Goal: Information Seeking & Learning: Learn about a topic

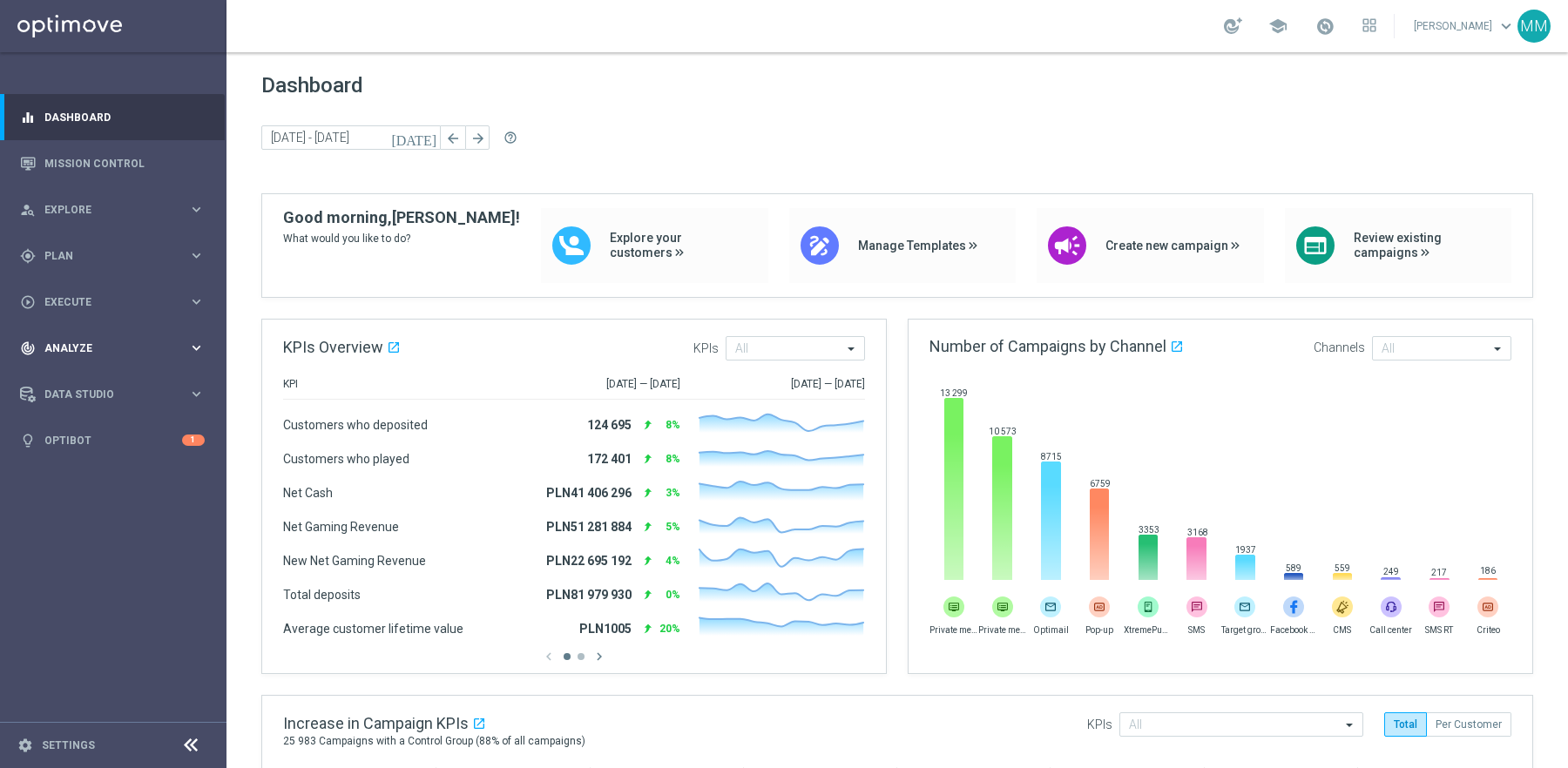
click at [115, 350] on span "Analyze" at bounding box center [116, 348] width 144 height 10
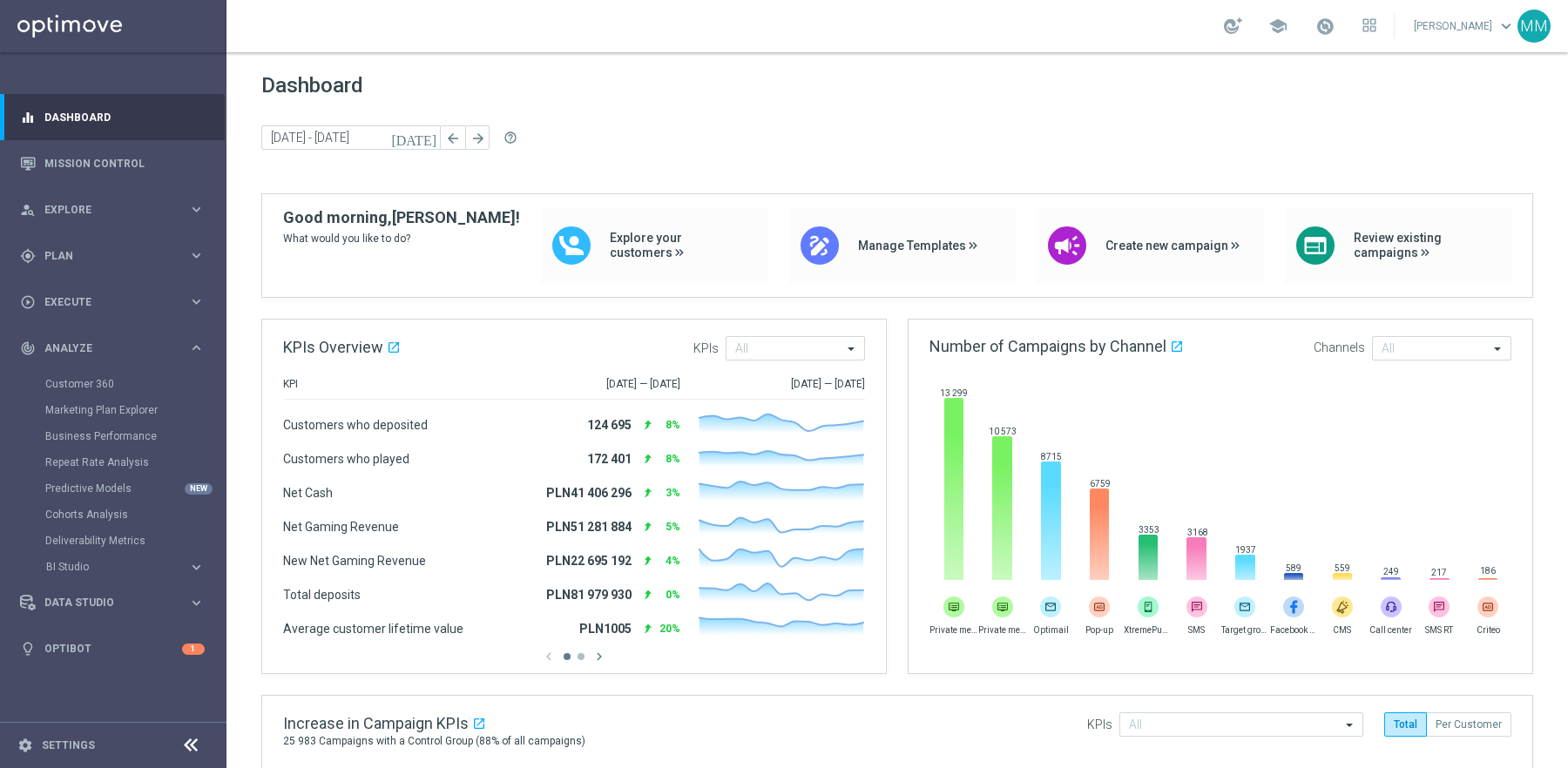
click at [95, 530] on div "Deliverability Metrics" at bounding box center [135, 540] width 180 height 26
click at [127, 544] on link "Deliverability Metrics" at bounding box center [113, 540] width 136 height 14
